Goal: Ask a question

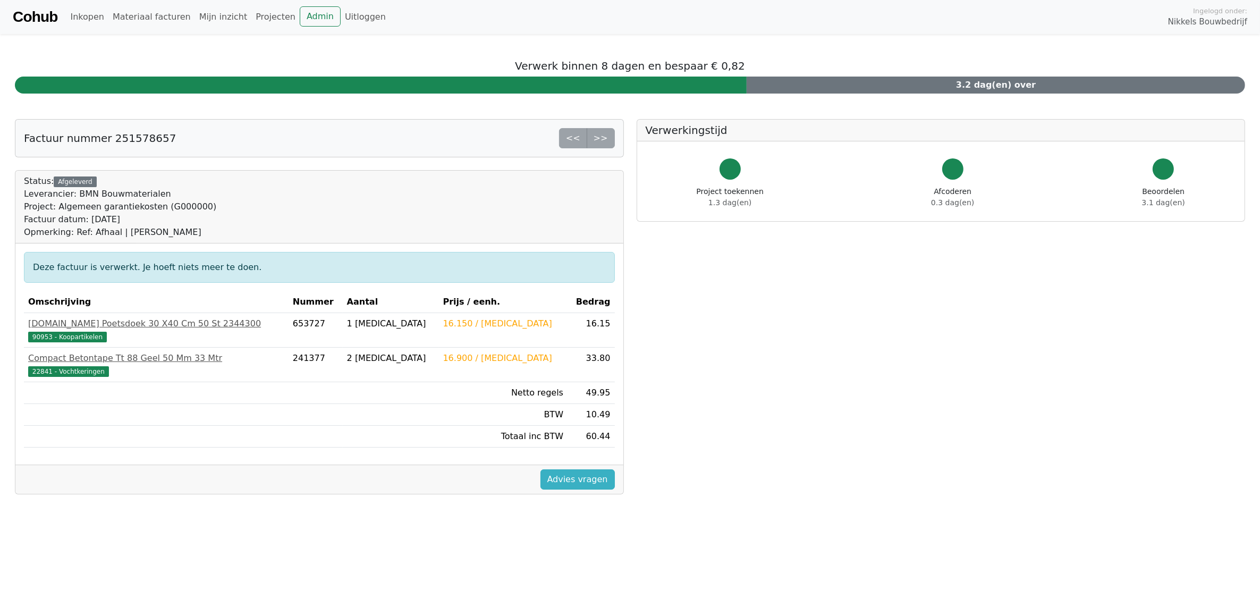
click at [561, 481] on link "Advies vragen" at bounding box center [577, 479] width 74 height 20
